Goal: Browse casually

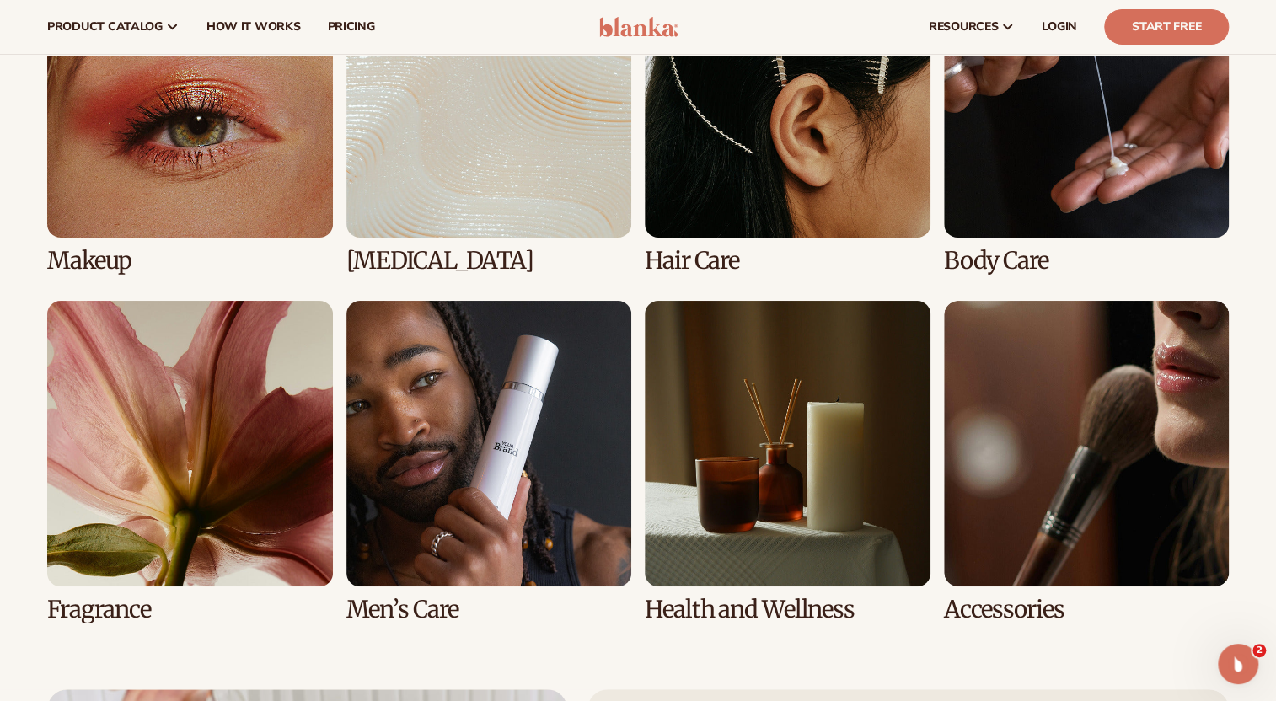
scroll to position [3372, 0]
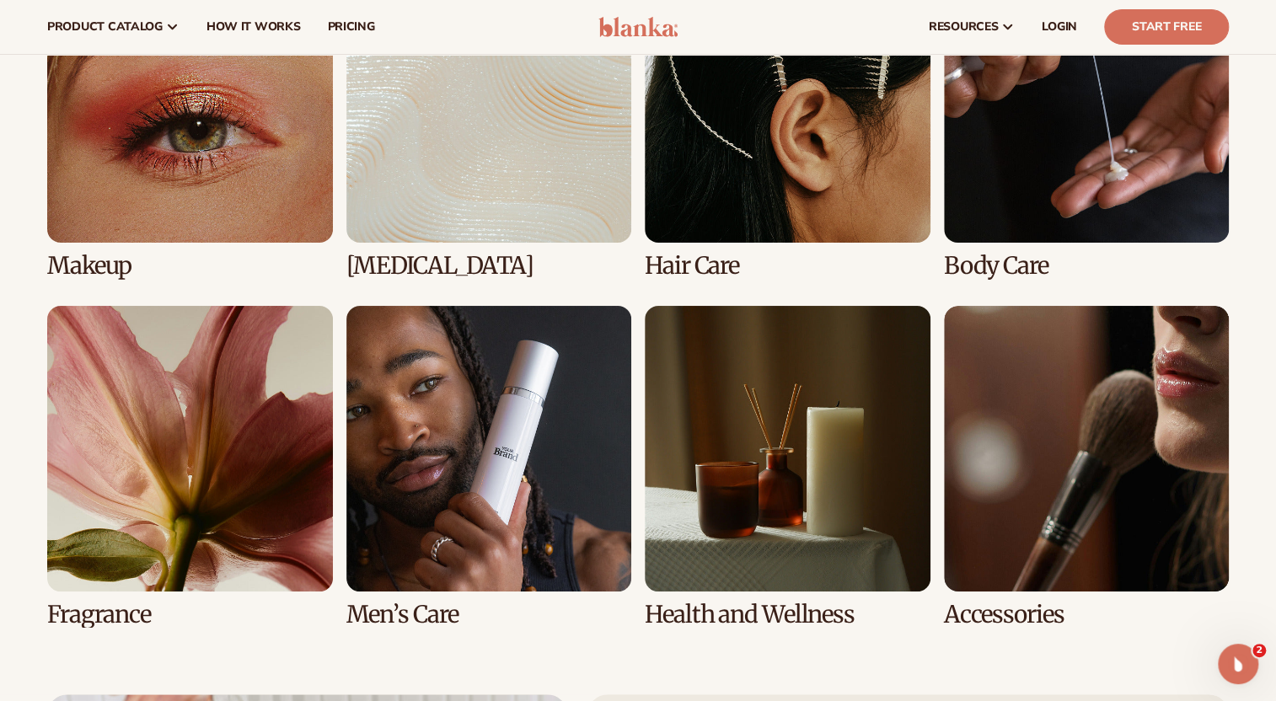
click at [1013, 179] on link "4 / 8" at bounding box center [1087, 118] width 286 height 321
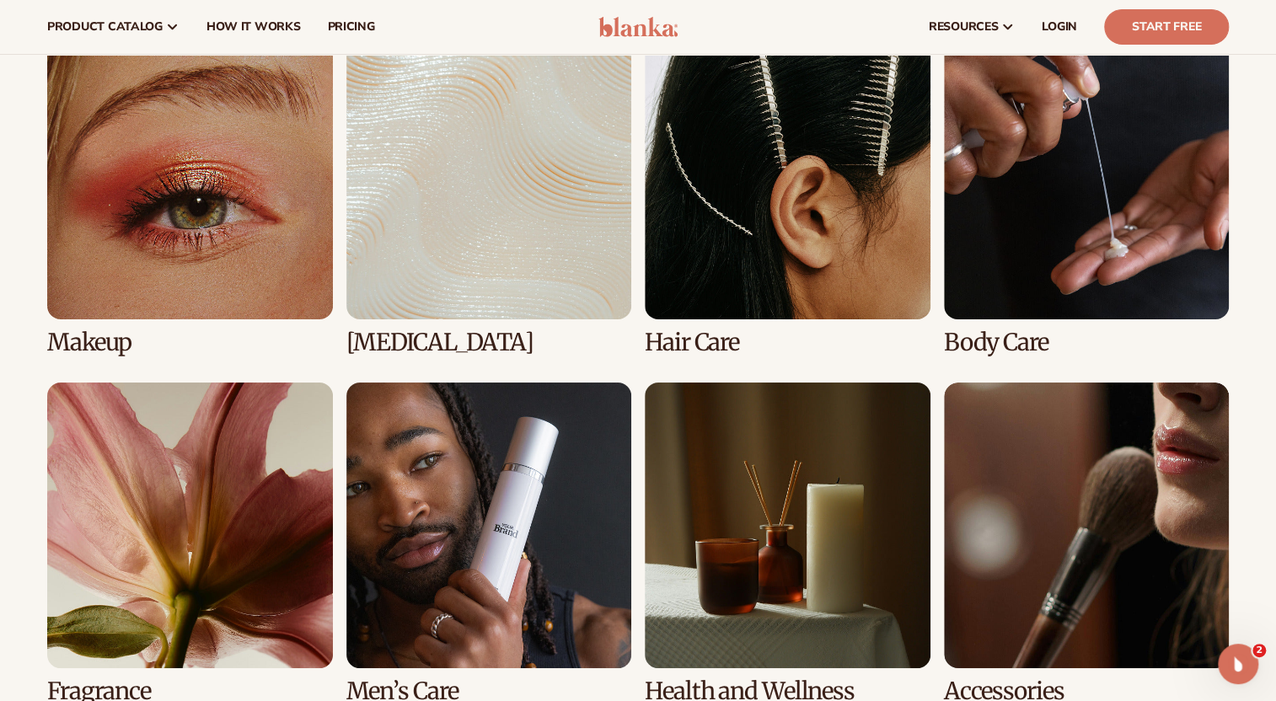
click at [242, 206] on link "1 / 8" at bounding box center [190, 195] width 286 height 321
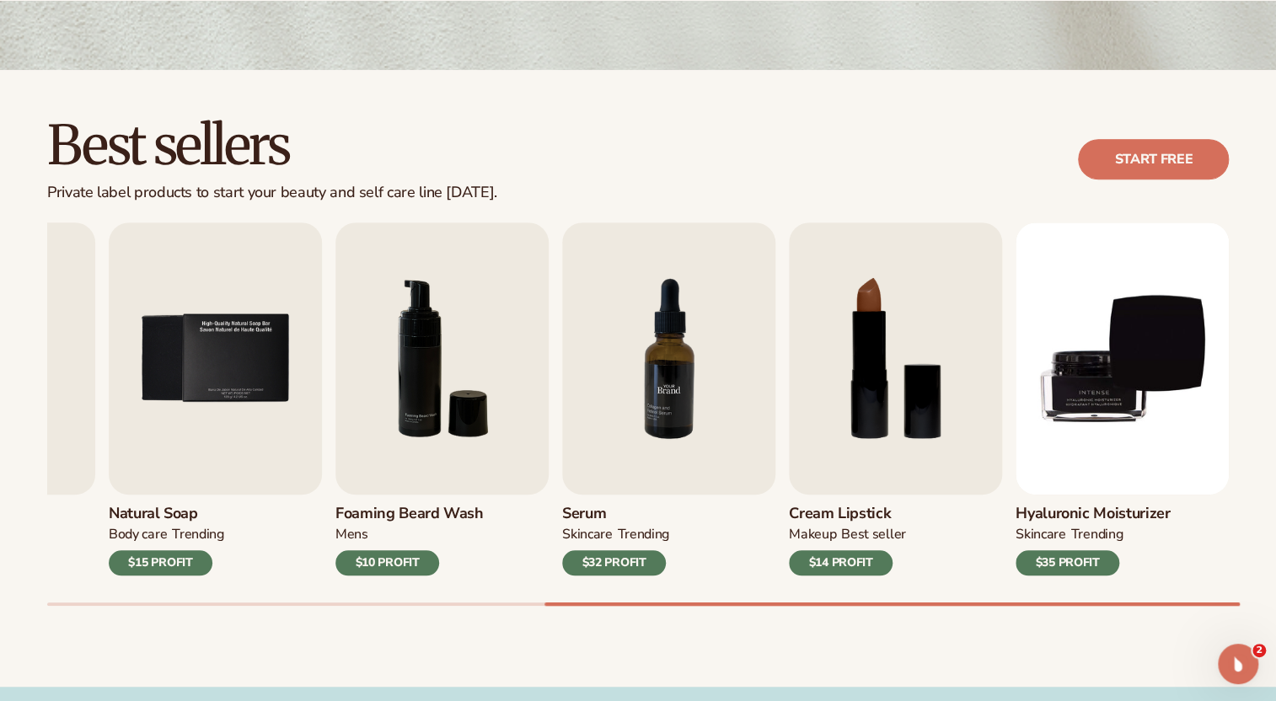
click at [752, 464] on img "7 / 9" at bounding box center [668, 359] width 213 height 272
click at [688, 404] on img "7 / 9" at bounding box center [668, 359] width 213 height 272
